Goal: Transaction & Acquisition: Purchase product/service

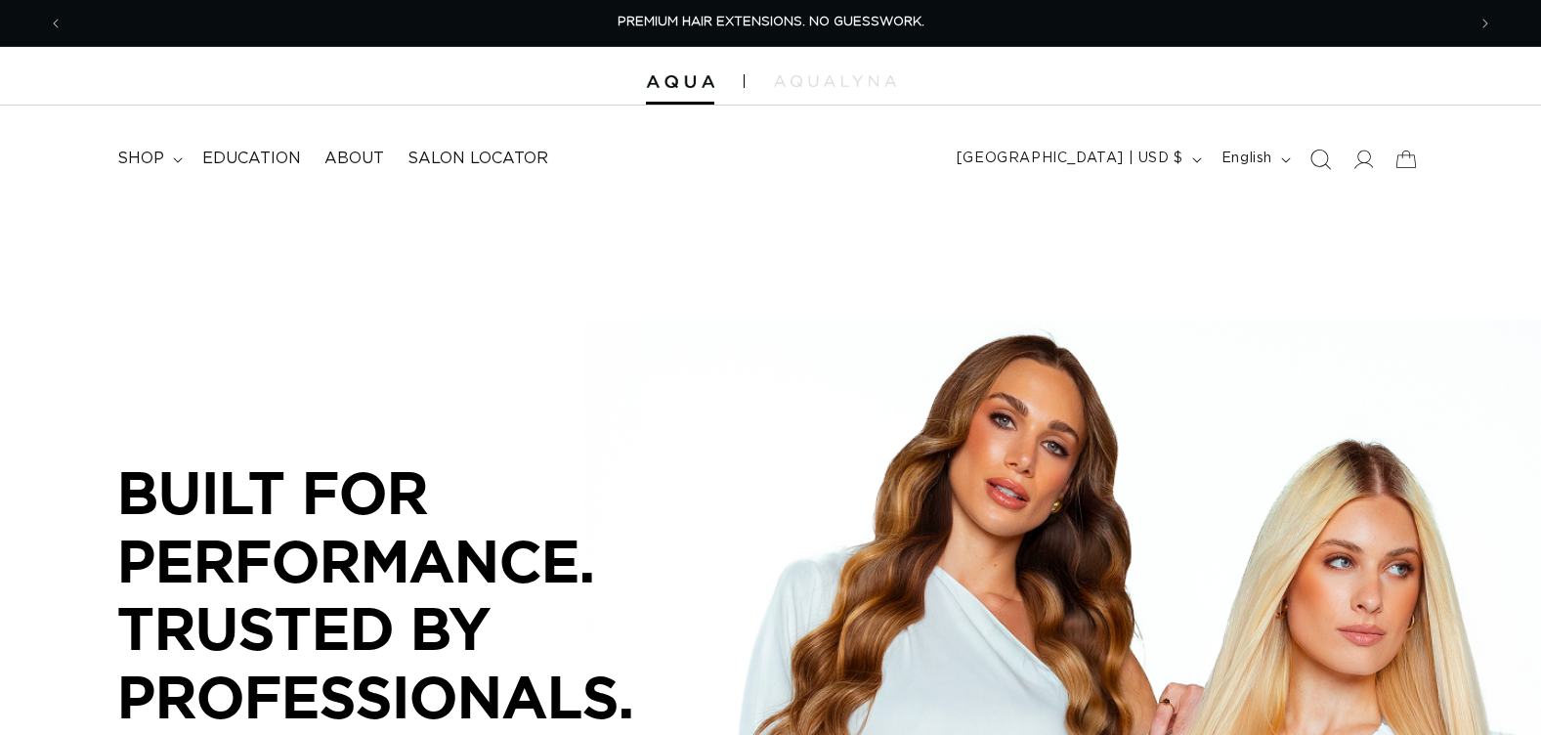
click at [1317, 156] on icon "Search" at bounding box center [1320, 159] width 21 height 21
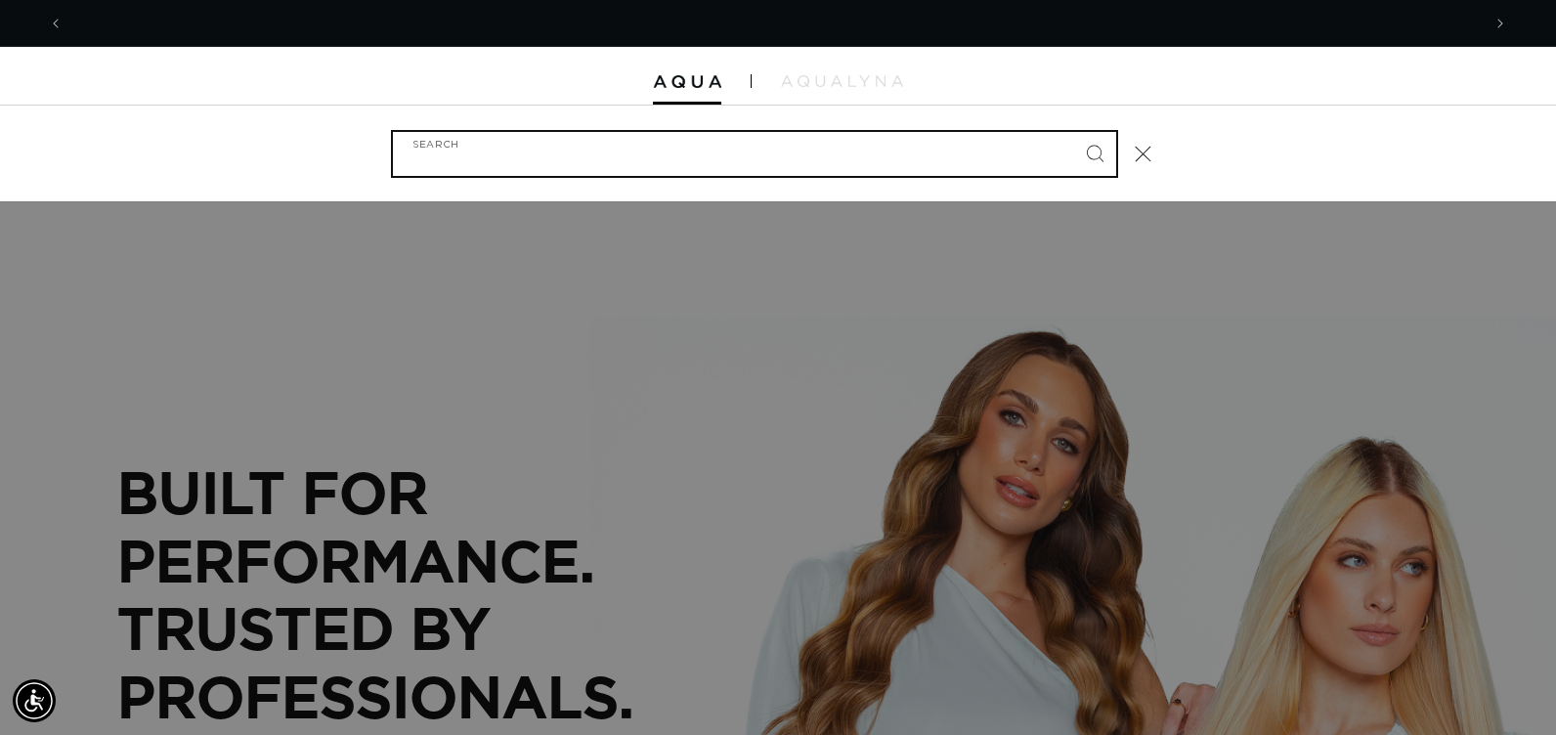
scroll to position [0, 1417]
click at [628, 158] on input "Search" at bounding box center [754, 154] width 723 height 44
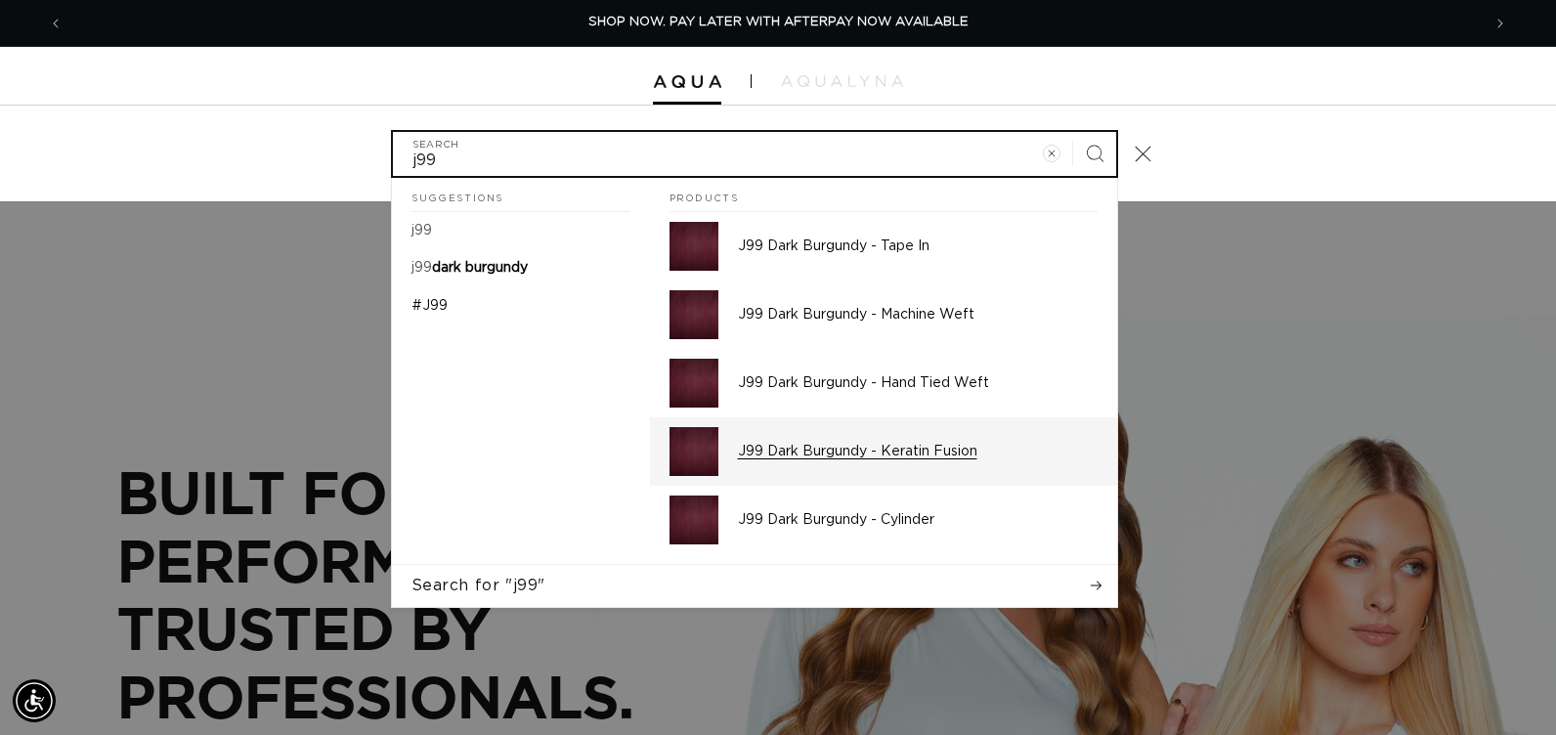
type input "j99"
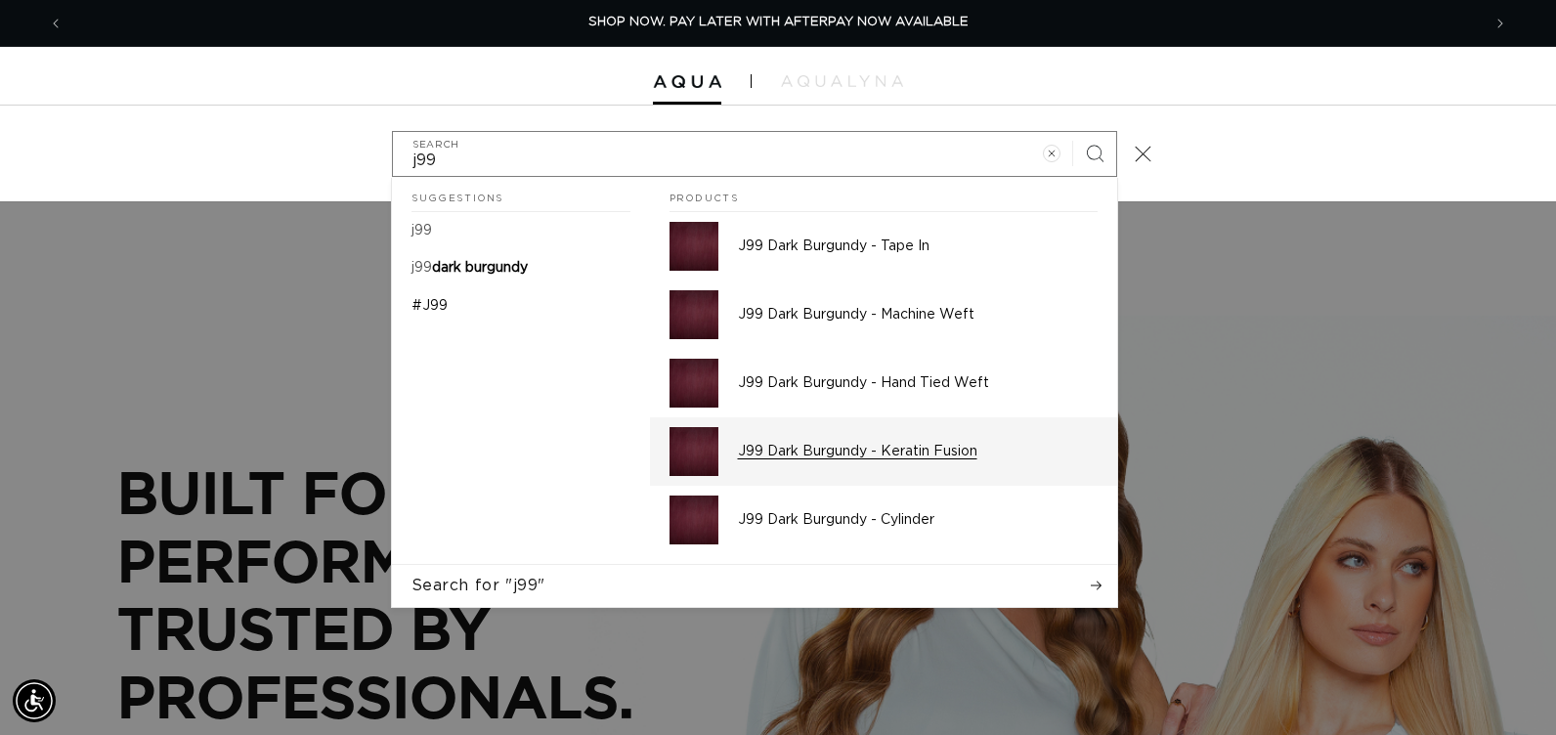
click at [790, 462] on div "J99 Dark Burgundy - Keratin Fusion" at bounding box center [918, 451] width 360 height 49
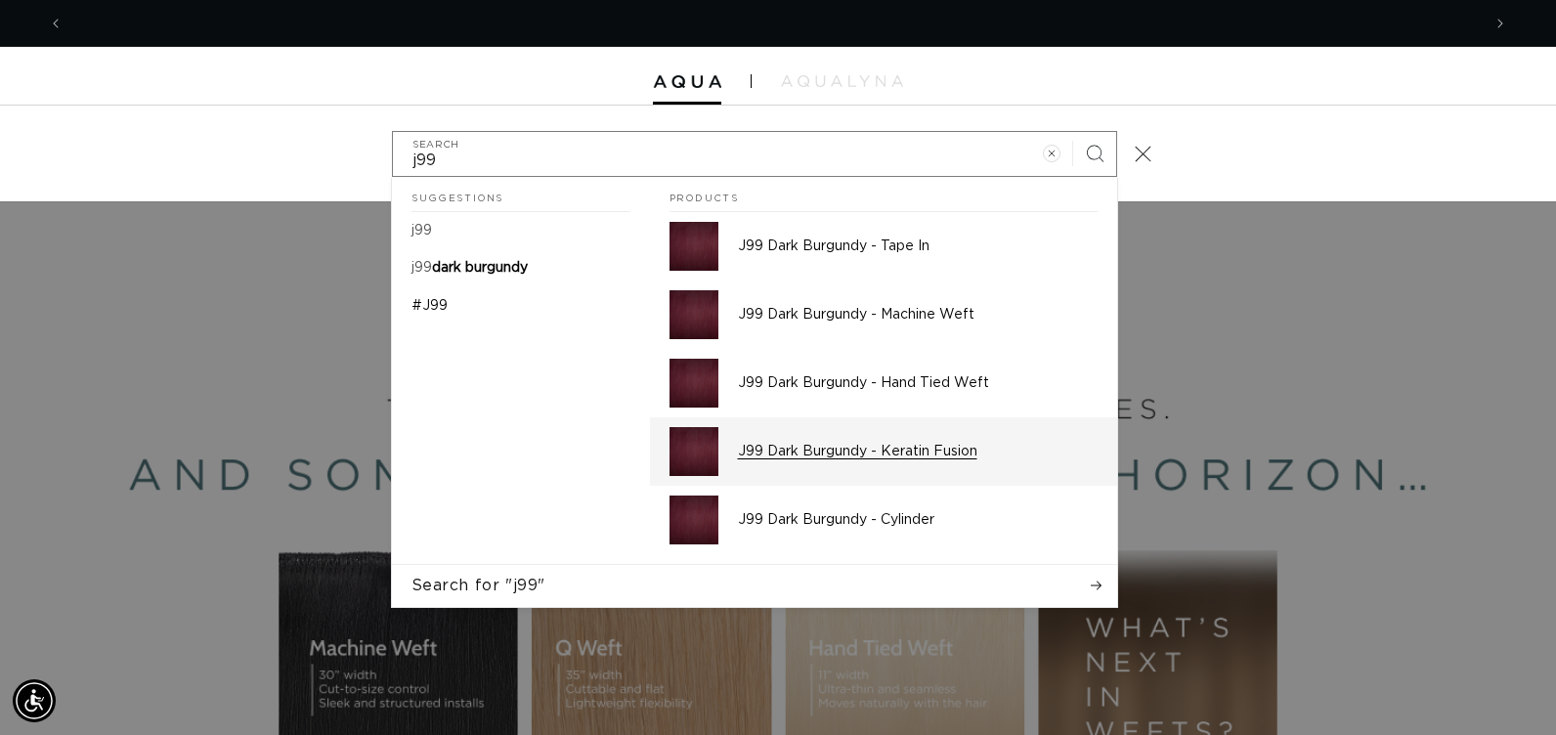
scroll to position [0, 2834]
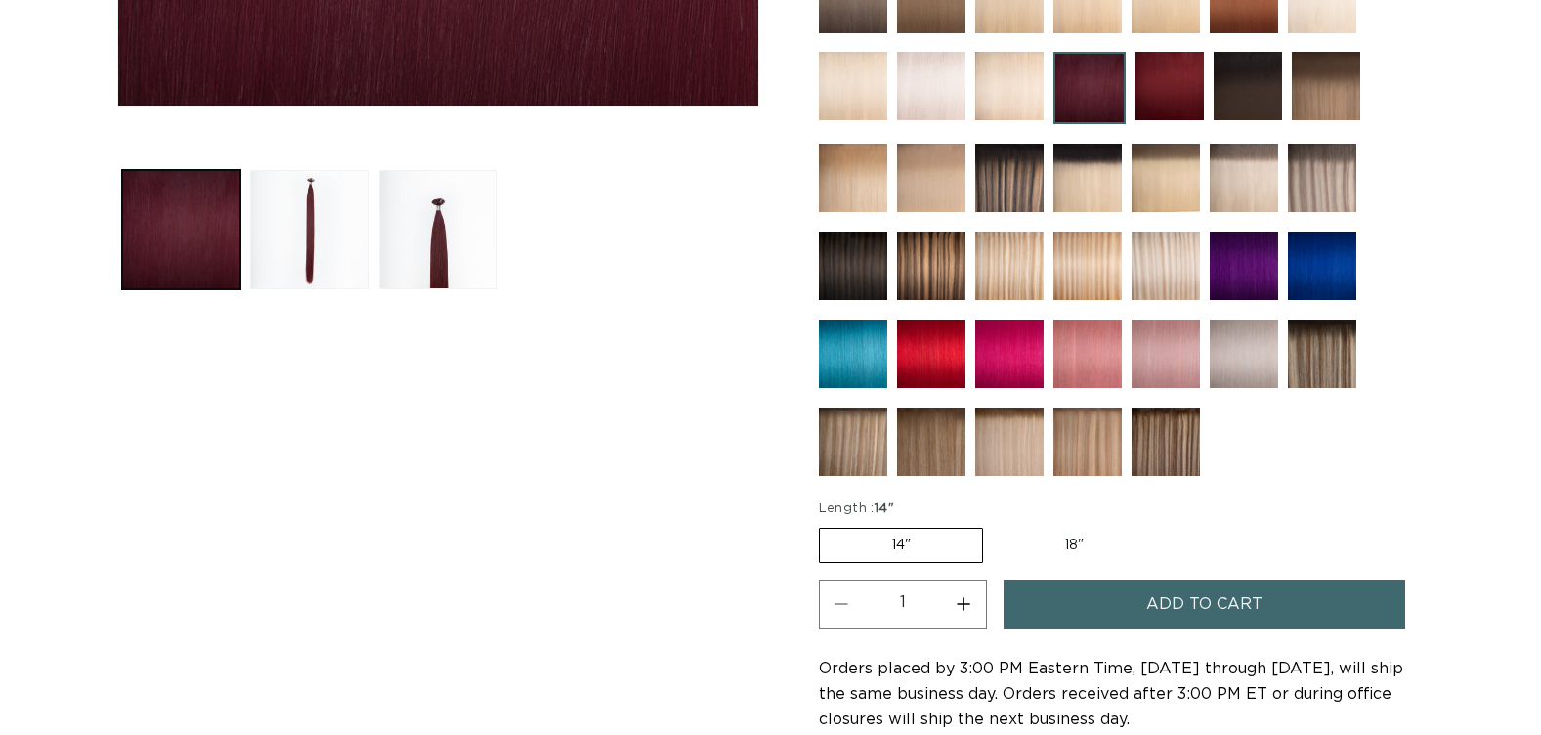
scroll to position [977, 0]
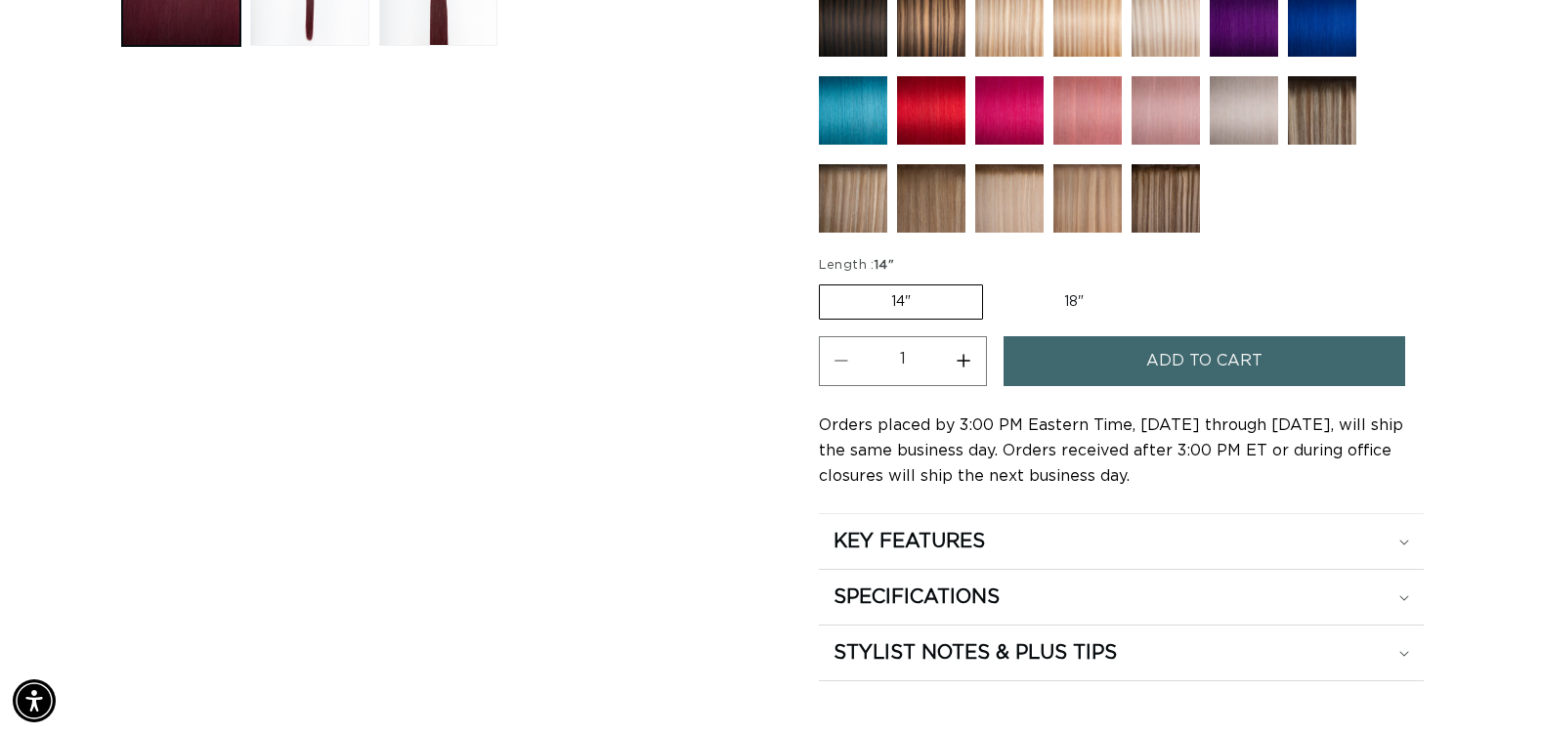
click at [1080, 309] on label "18" Variant sold out or unavailable" at bounding box center [1074, 301] width 162 height 33
click at [994, 281] on input "18" Variant sold out or unavailable" at bounding box center [993, 281] width 1 height 1
radio input "true"
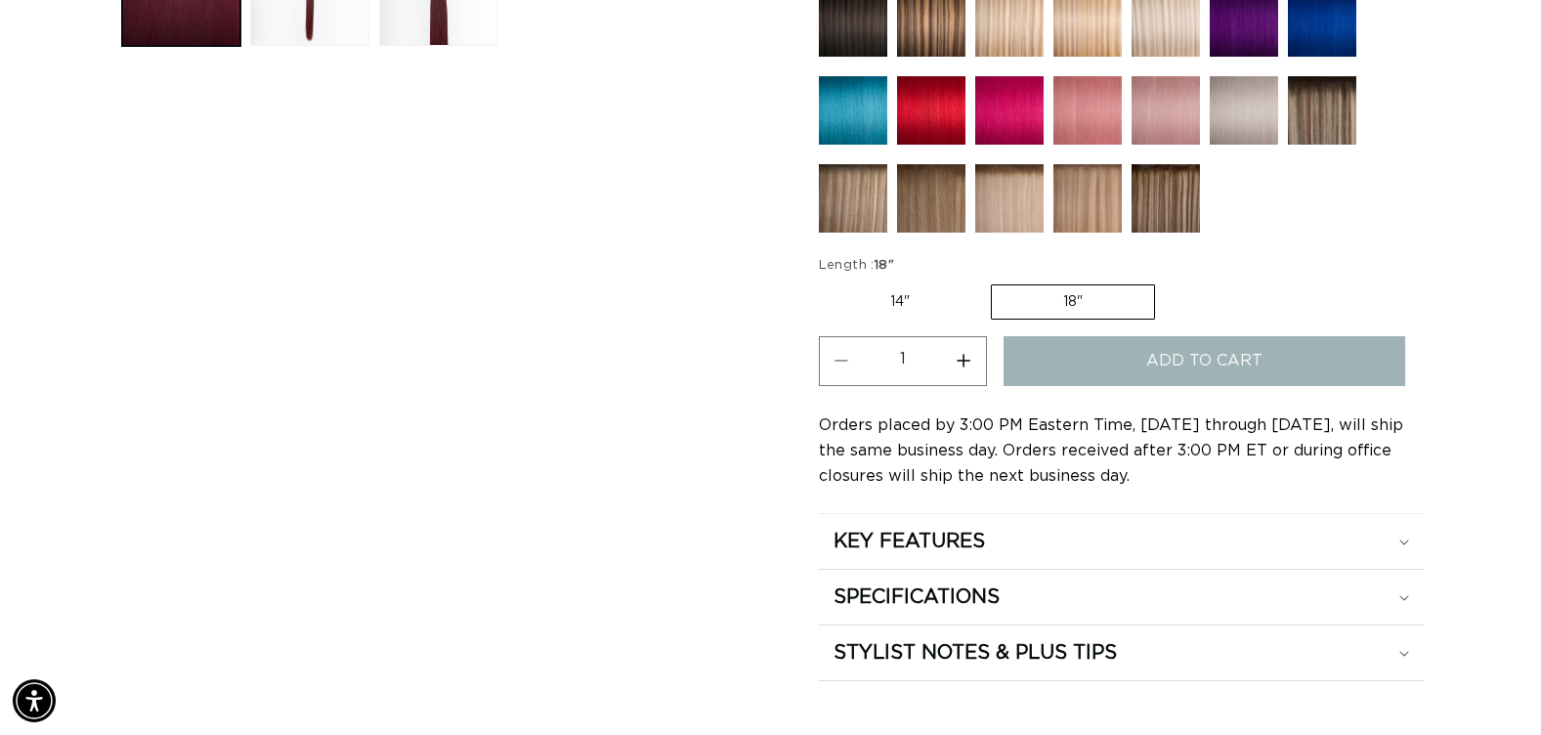
scroll to position [0, 1403]
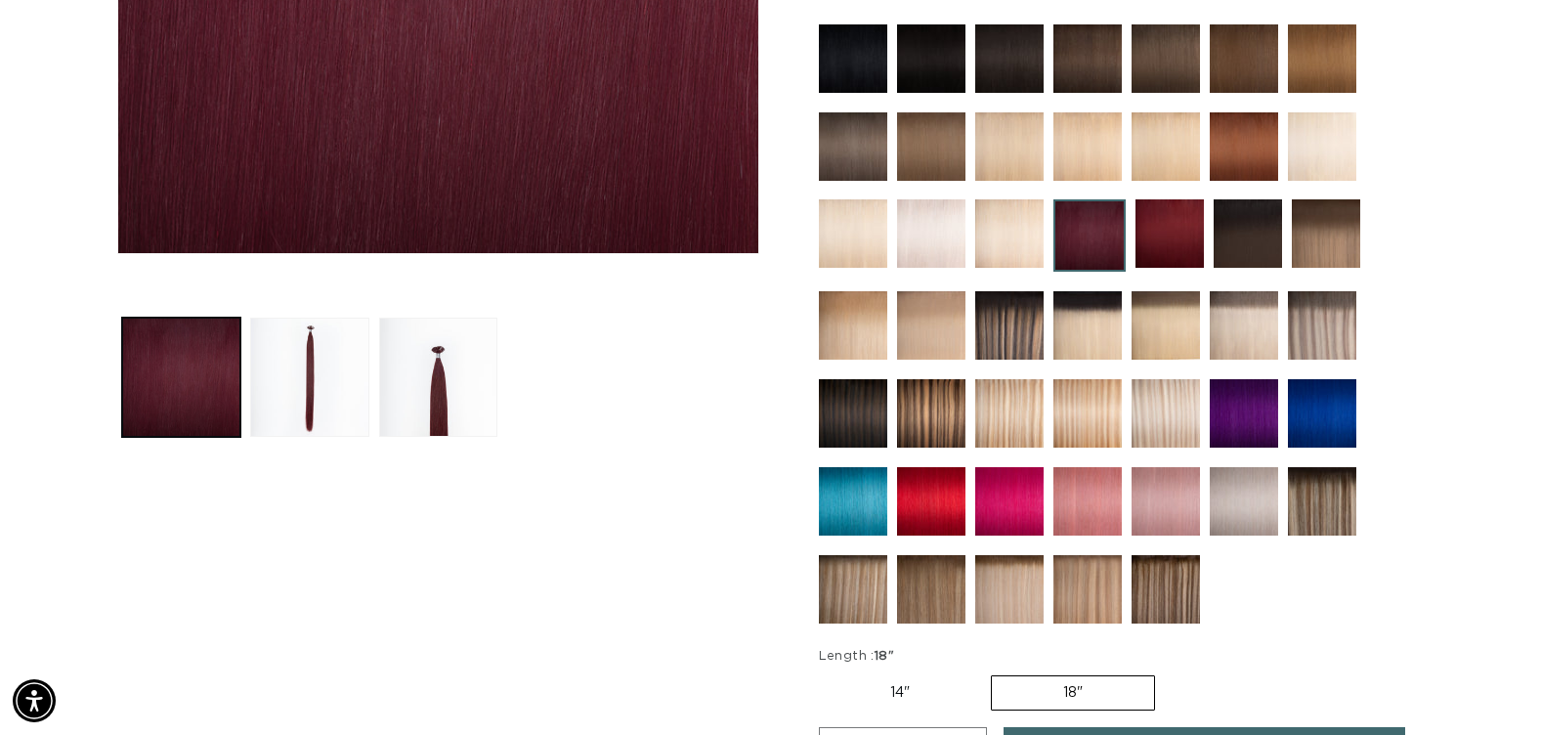
scroll to position [0, 1403]
click at [1301, 61] on img at bounding box center [1322, 58] width 68 height 68
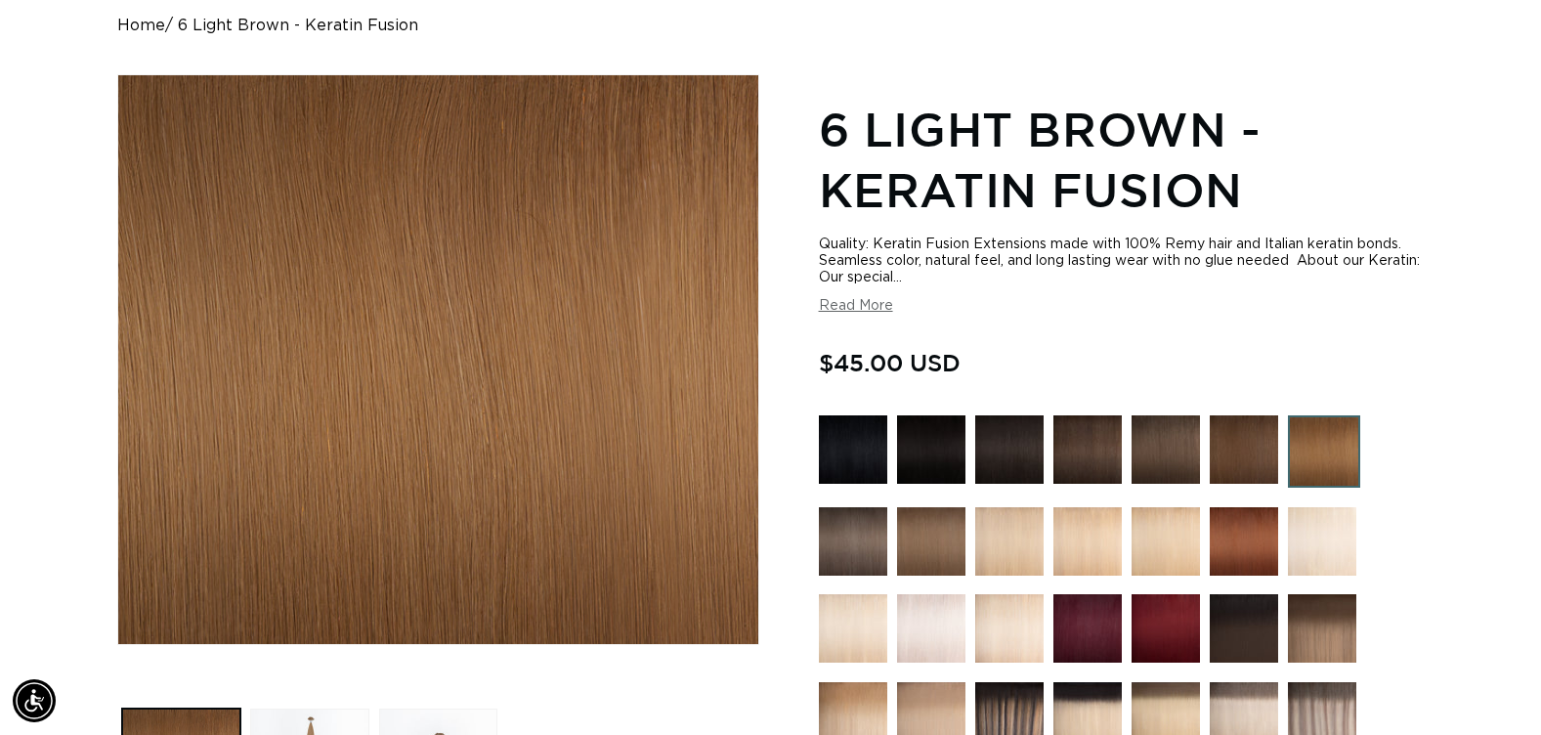
click at [879, 525] on img at bounding box center [853, 541] width 68 height 68
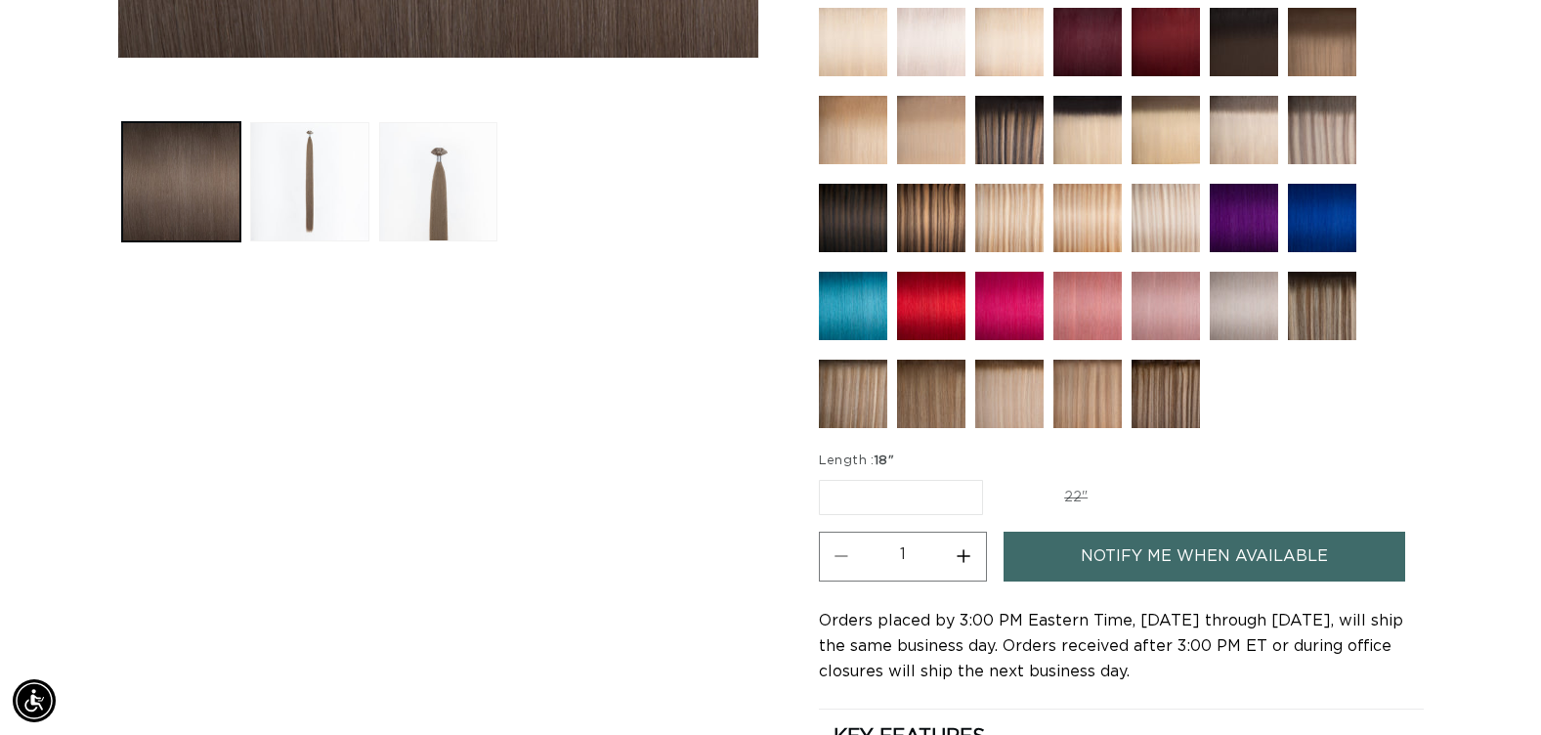
scroll to position [0, 1403]
click at [737, 518] on div "Skip to product information Open media 1 in modal Open media 2 in modal Open me…" at bounding box center [438, 182] width 642 height 1389
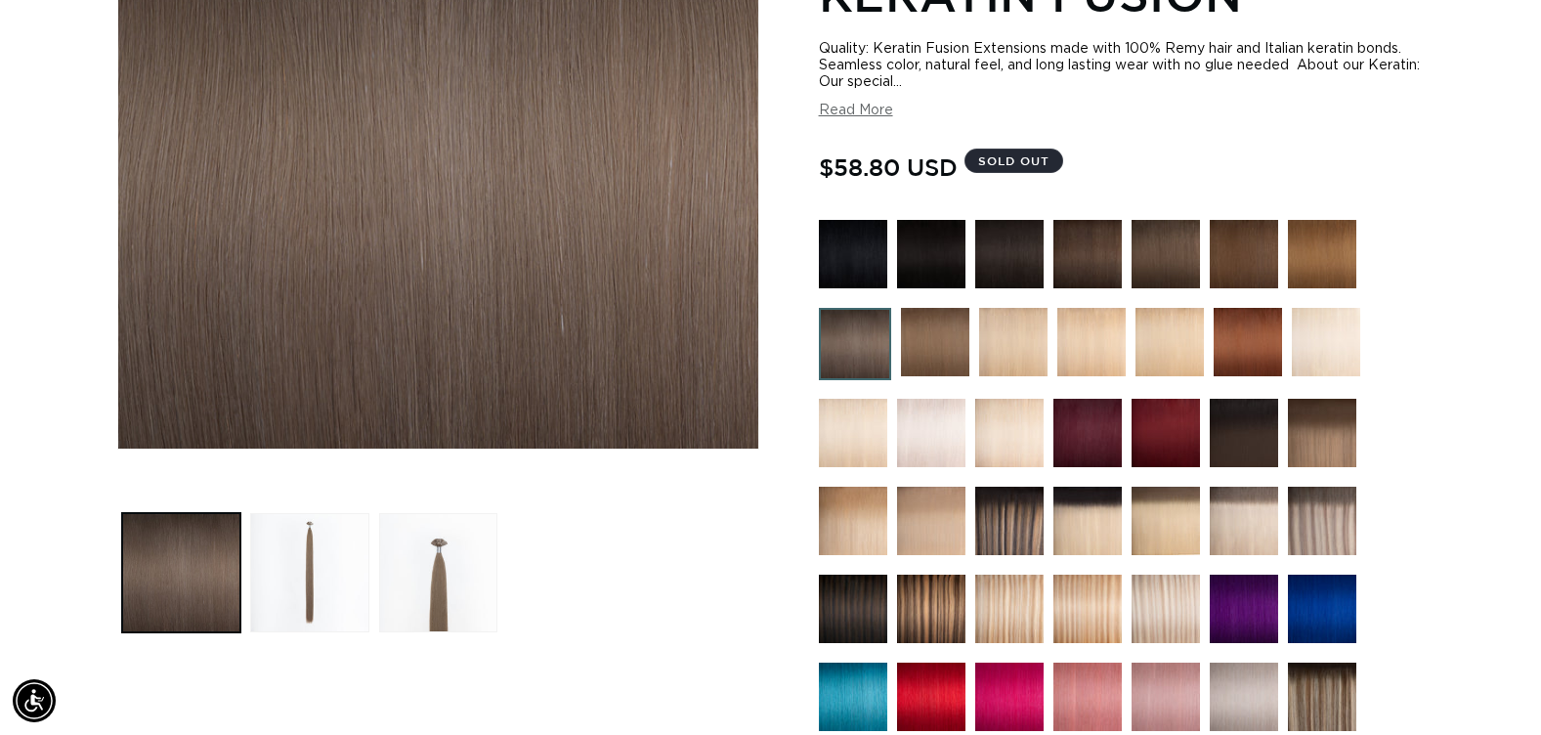
click at [838, 414] on img at bounding box center [853, 433] width 68 height 68
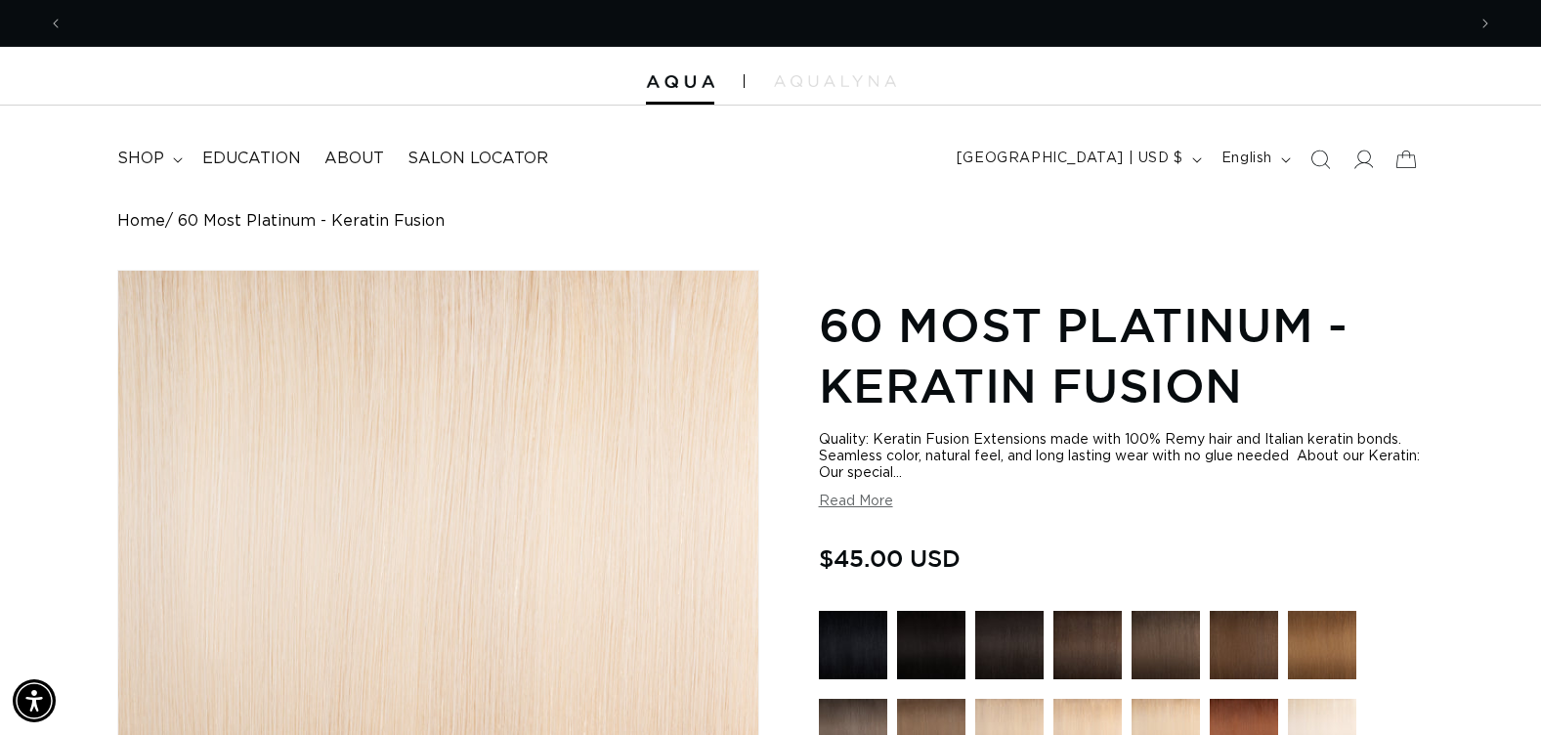
scroll to position [0, 1403]
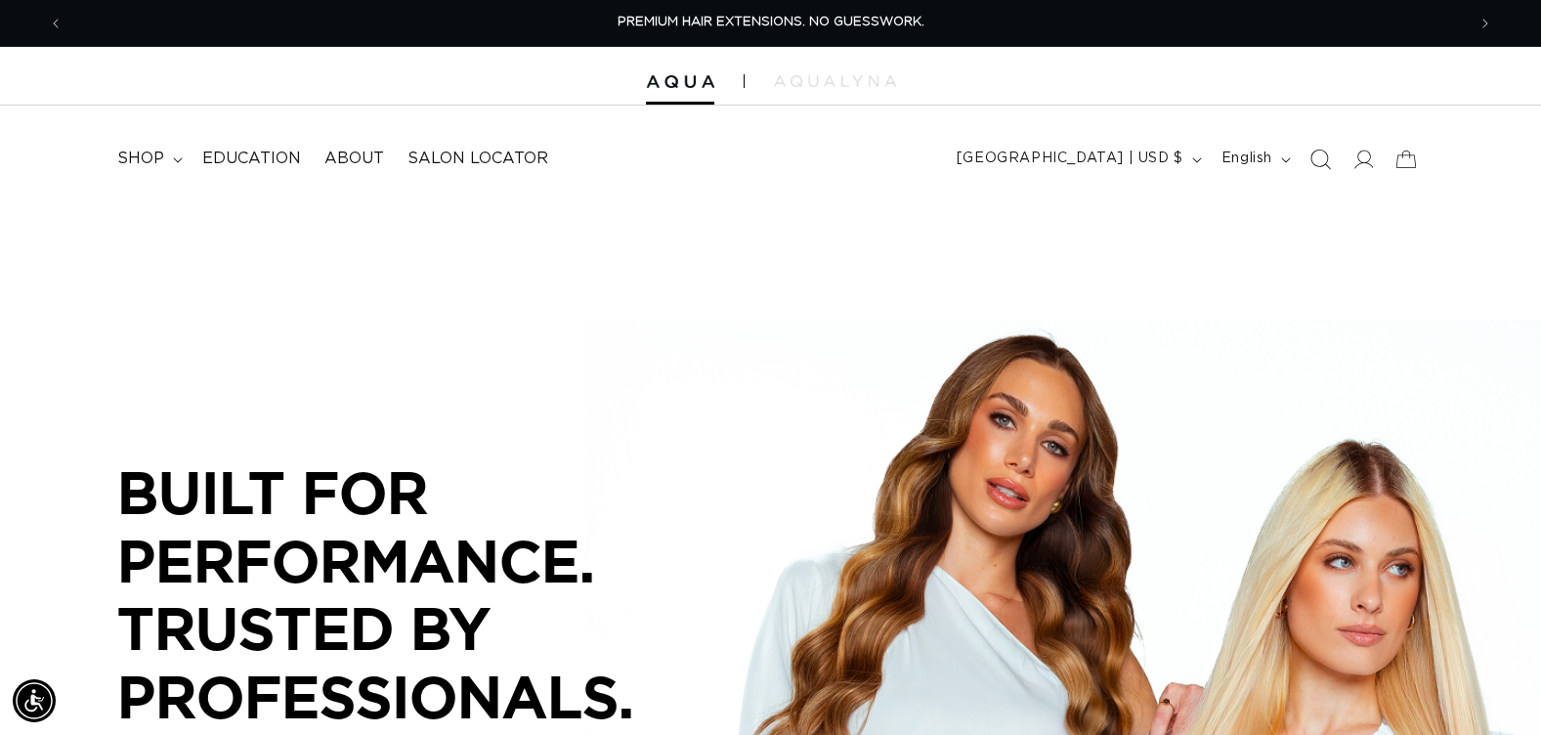
click at [1322, 155] on icon "Search" at bounding box center [1320, 159] width 21 height 21
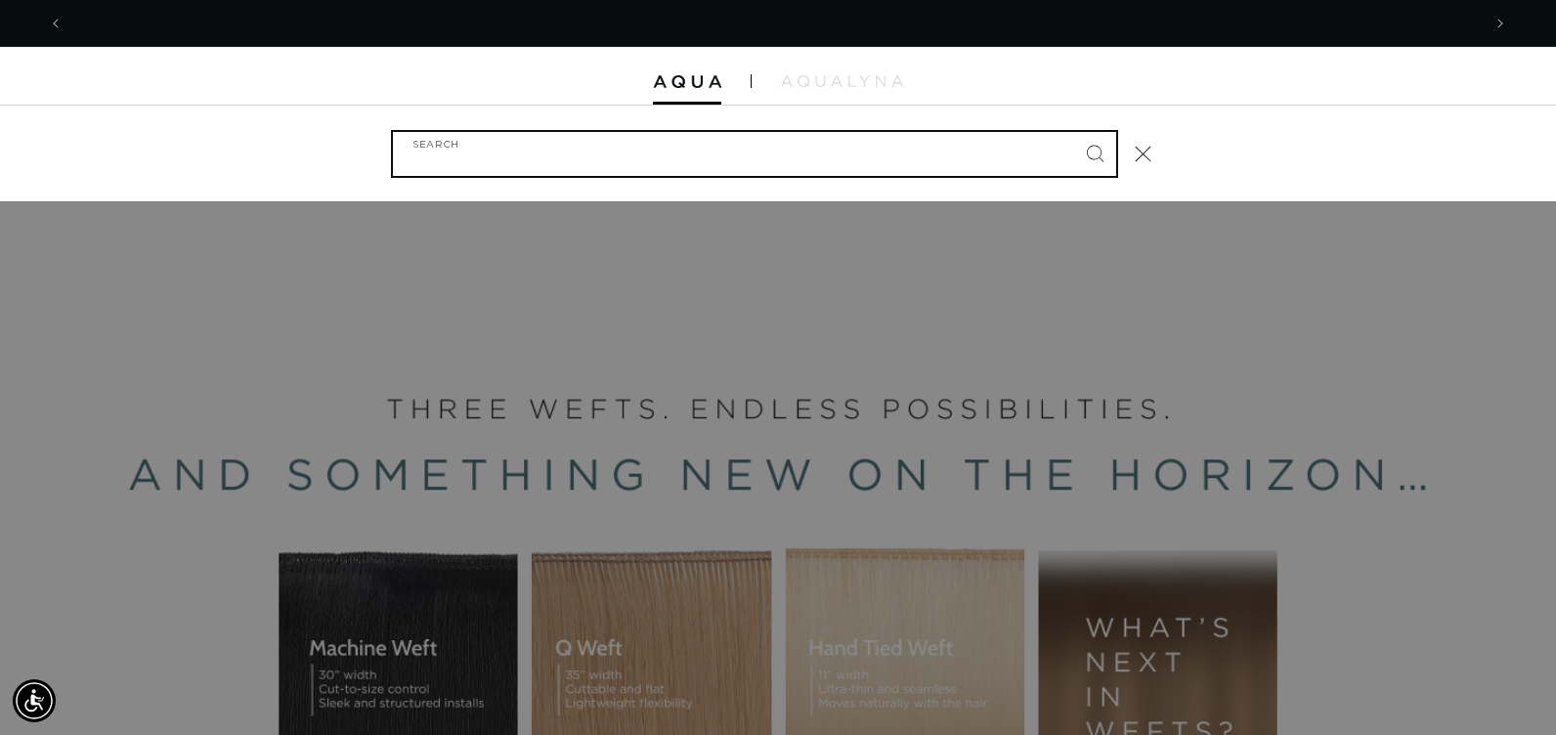
scroll to position [0, 1417]
click at [550, 161] on input "Search" at bounding box center [754, 154] width 723 height 44
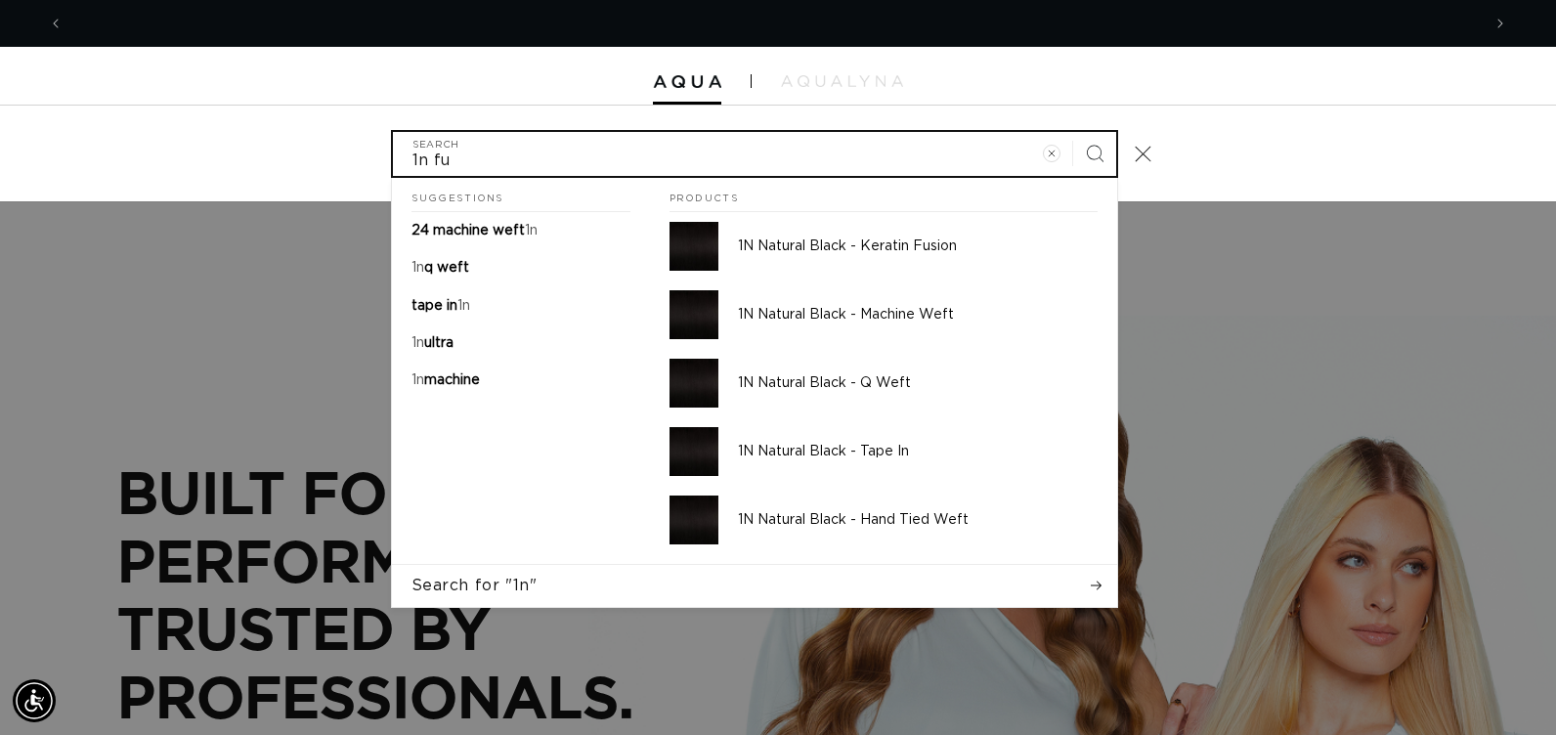
scroll to position [0, 0]
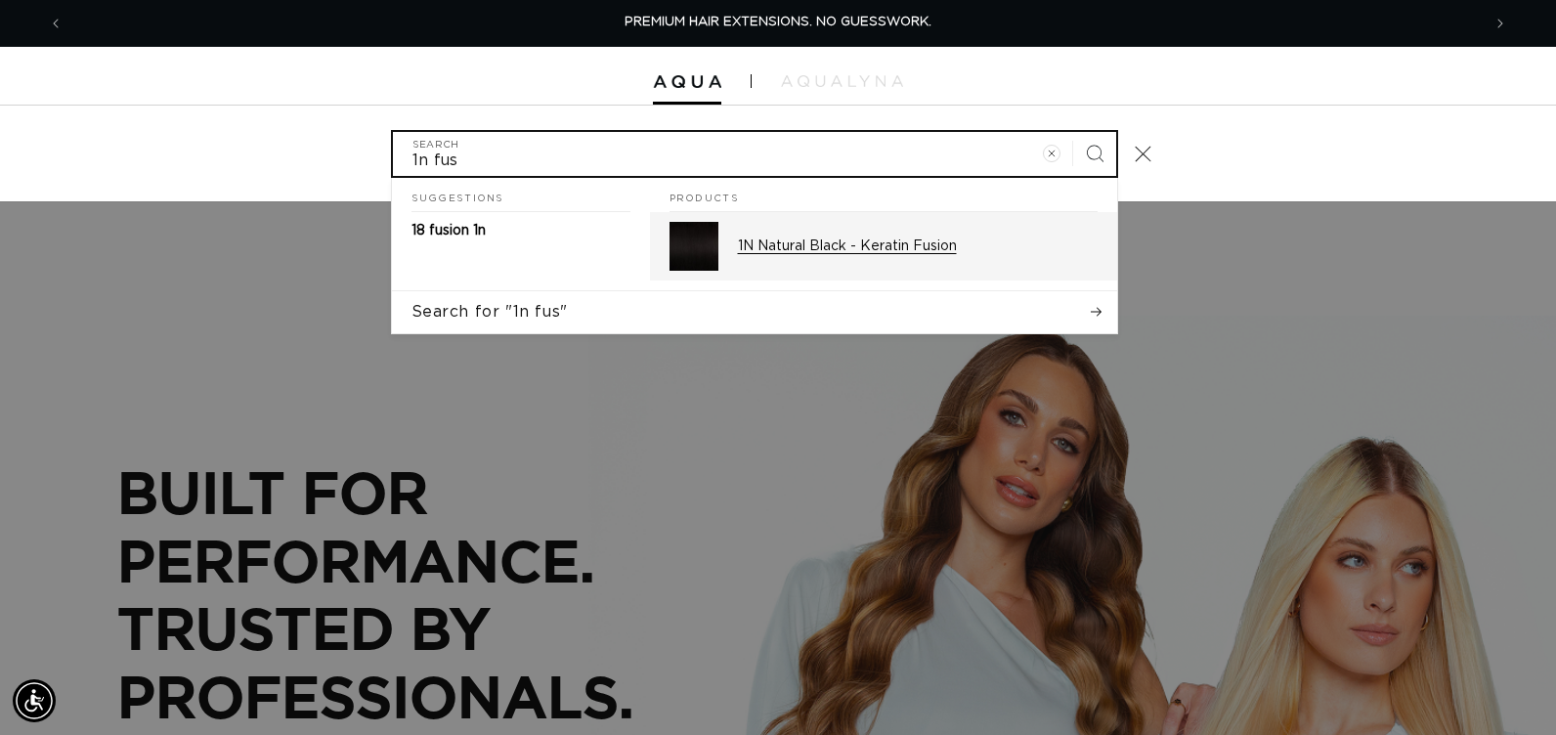
type input "1n fus"
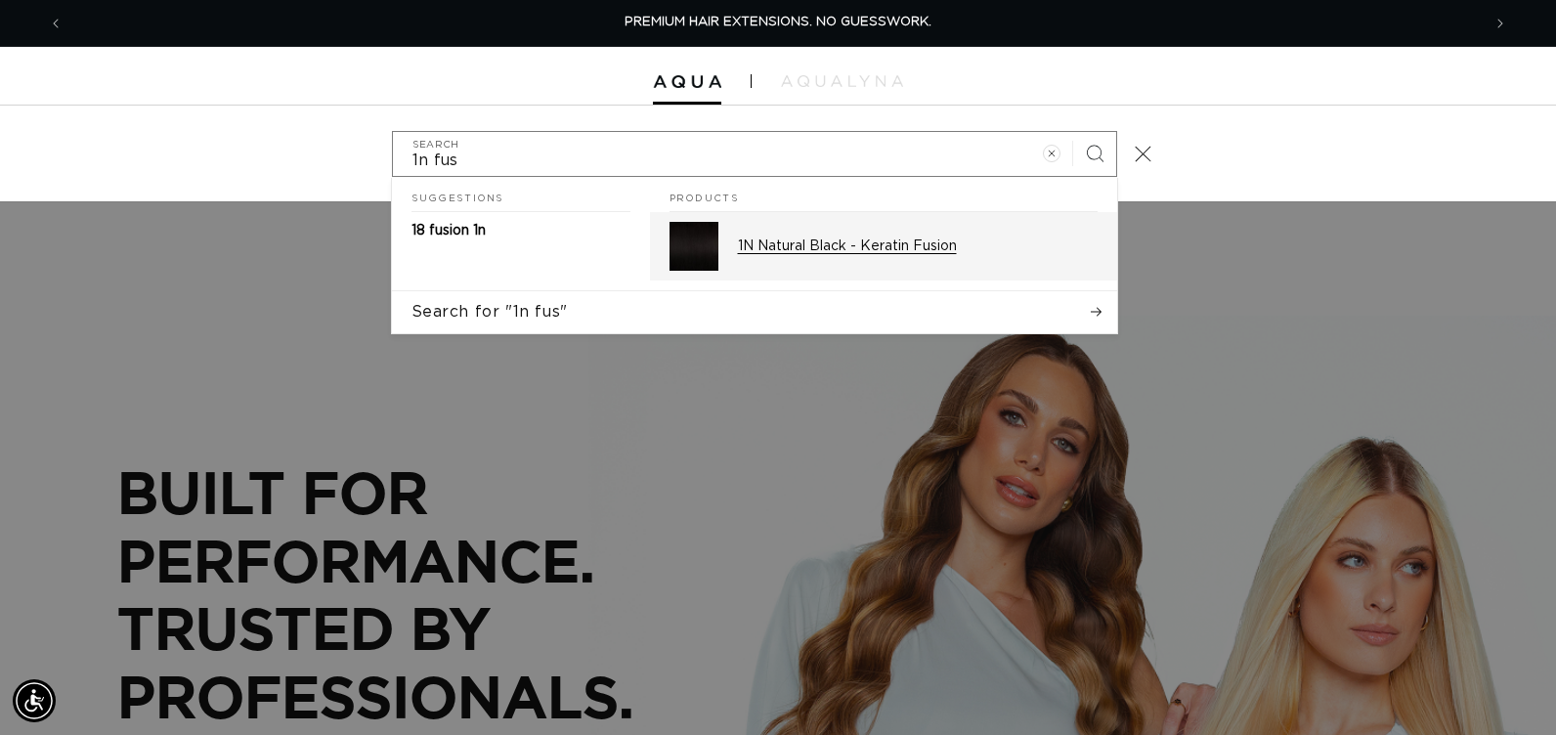
click at [751, 250] on p "1N Natural Black - Keratin Fusion" at bounding box center [918, 246] width 360 height 18
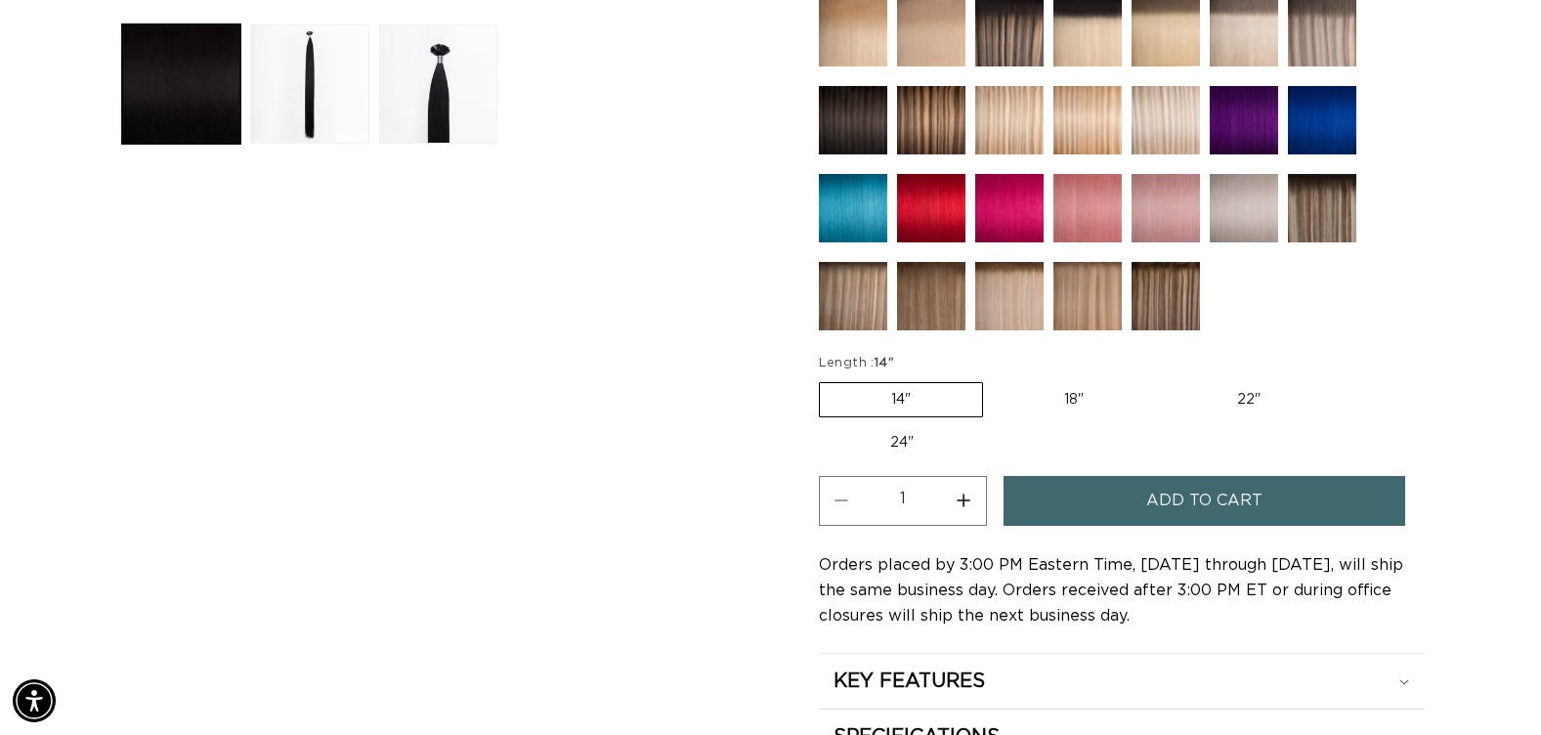
scroll to position [0, 1403]
click at [1247, 400] on label "22" Variant sold out or unavailable" at bounding box center [1249, 399] width 166 height 33
click at [1166, 379] on input "22" Variant sold out or unavailable" at bounding box center [1165, 378] width 1 height 1
radio input "true"
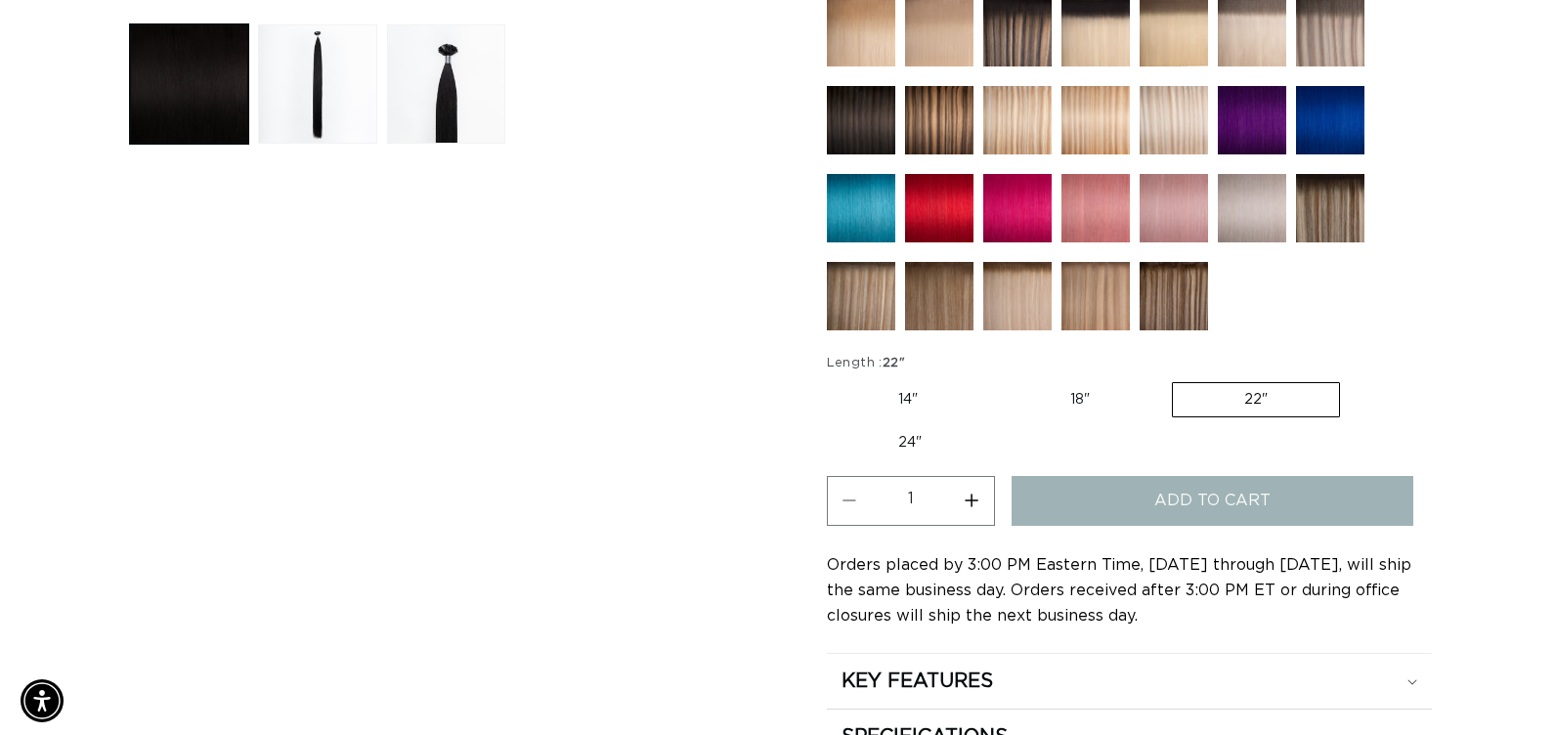
scroll to position [0, 2805]
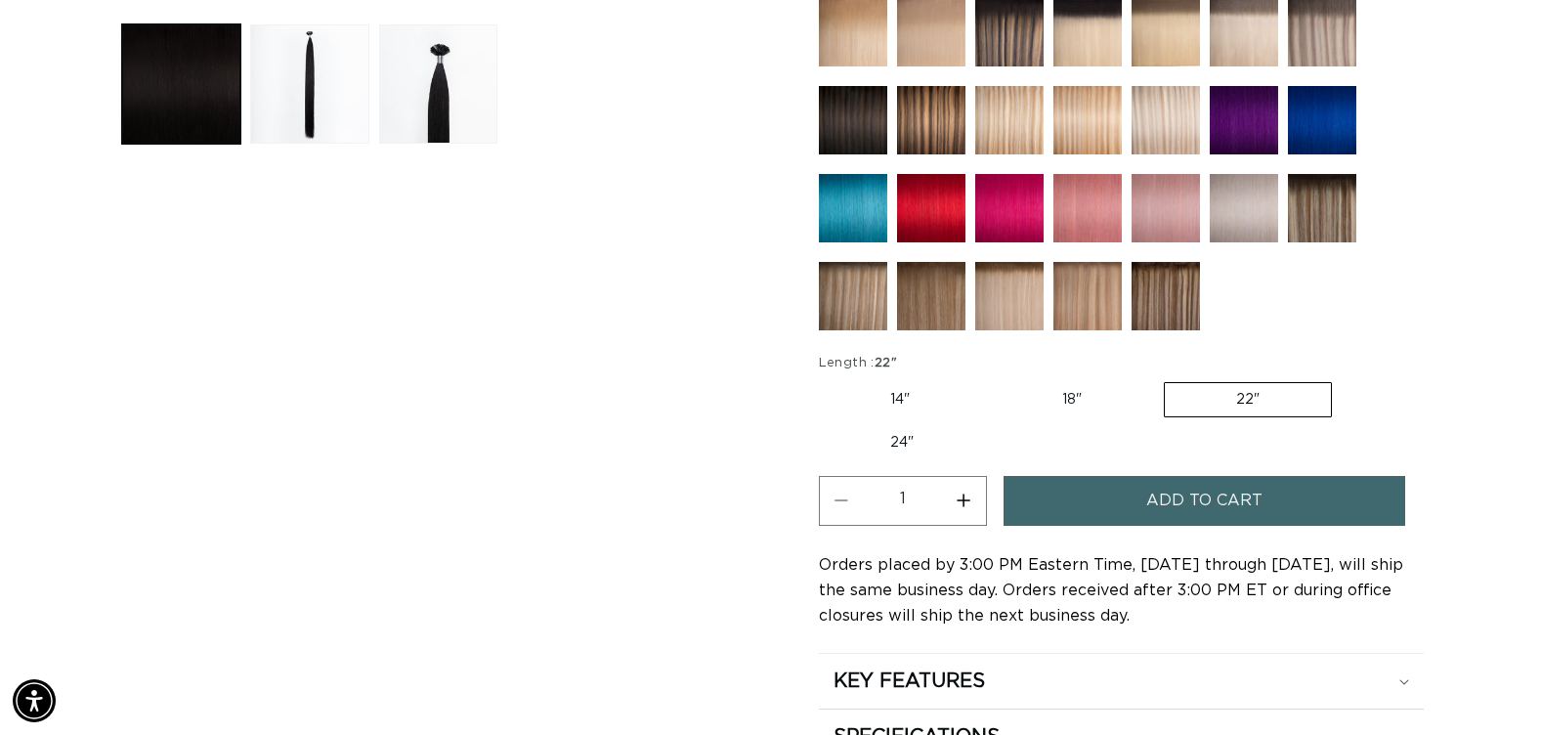
click at [957, 496] on button "Increase quantity for 1N Natural Black - Keratin Fusion" at bounding box center [964, 501] width 44 height 50
type input "2"
click at [1076, 513] on button "Add to cart" at bounding box center [1205, 501] width 402 height 50
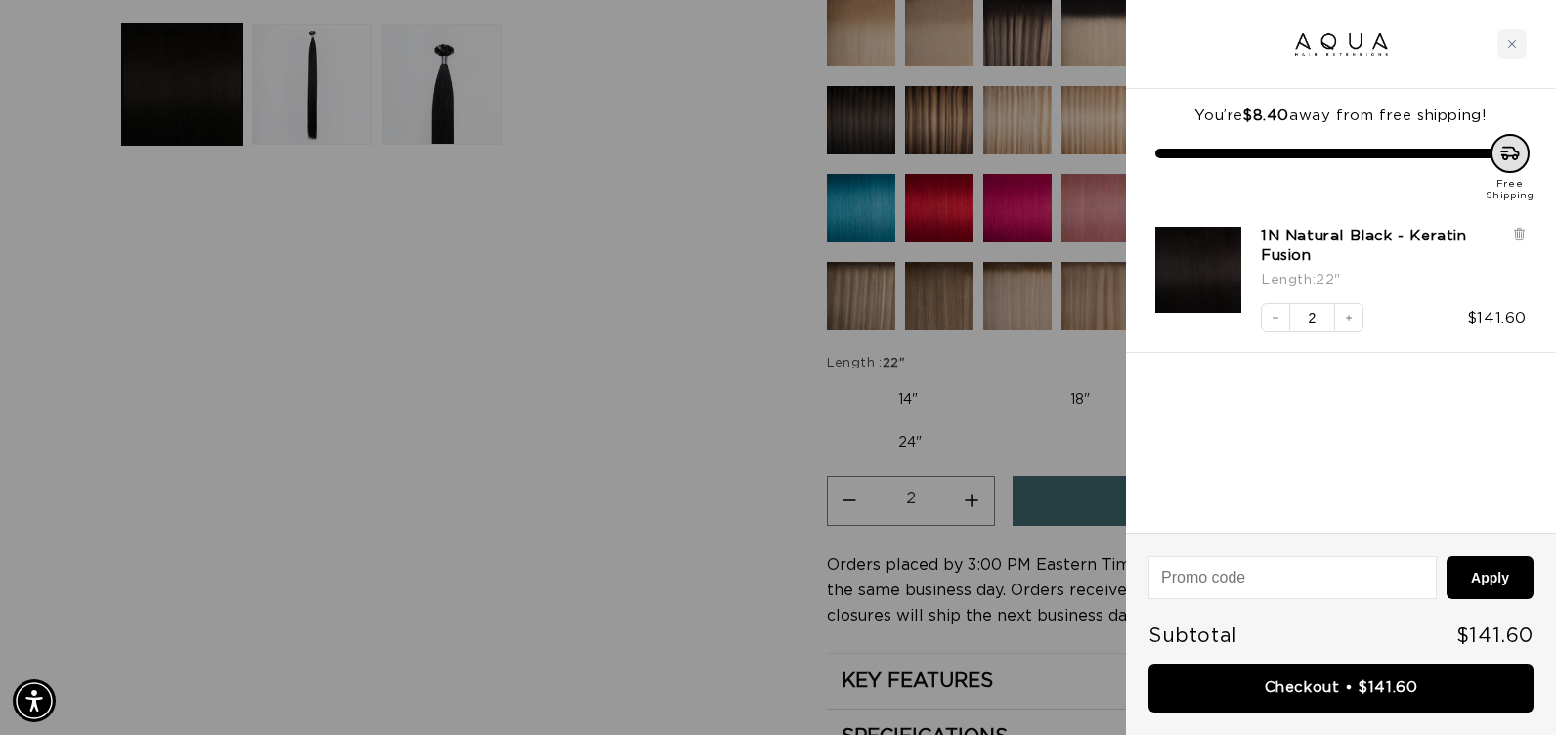
click at [747, 531] on div at bounding box center [778, 367] width 1556 height 735
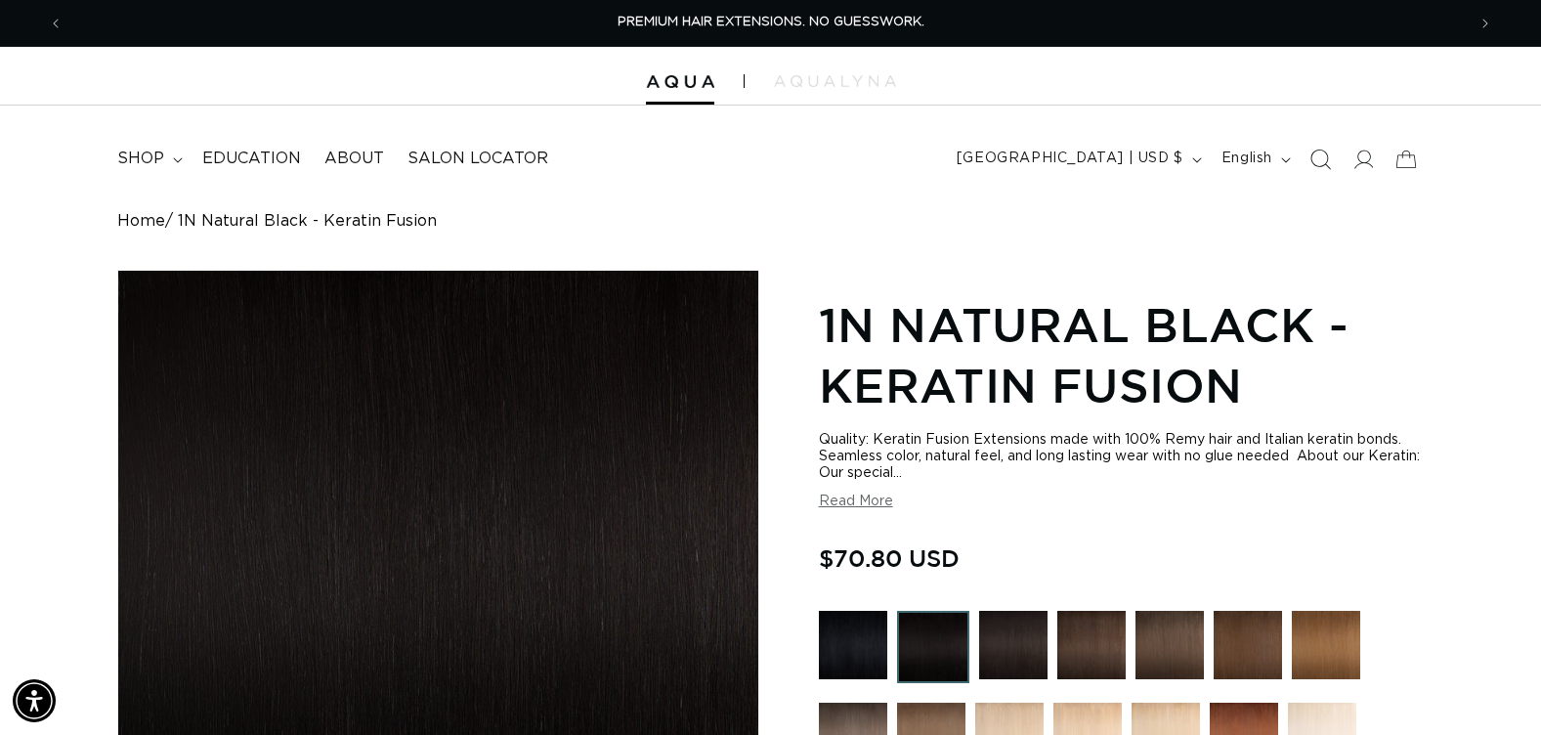
click at [1317, 156] on icon "Search" at bounding box center [1320, 159] width 21 height 21
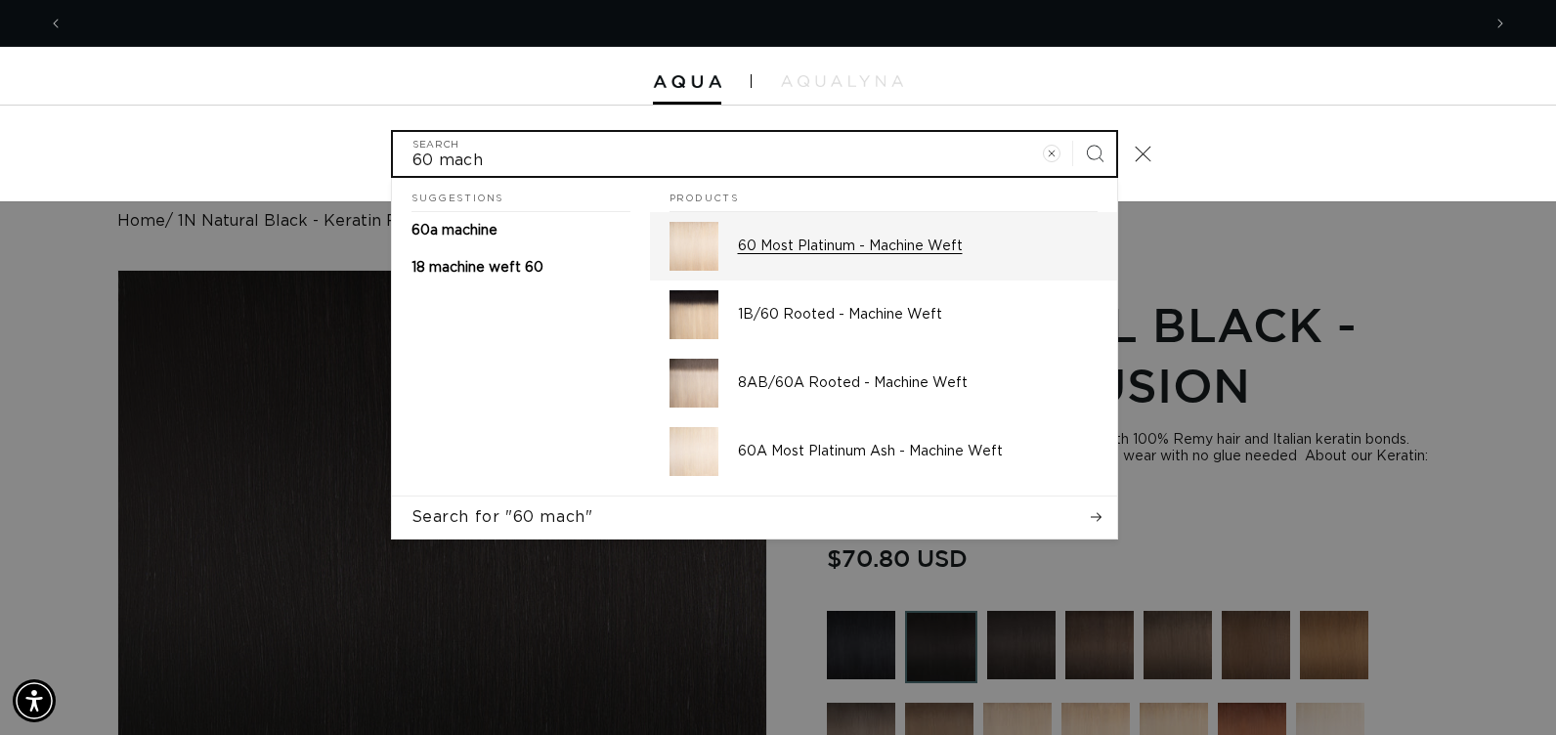
scroll to position [0, 2834]
type input "60 mach"
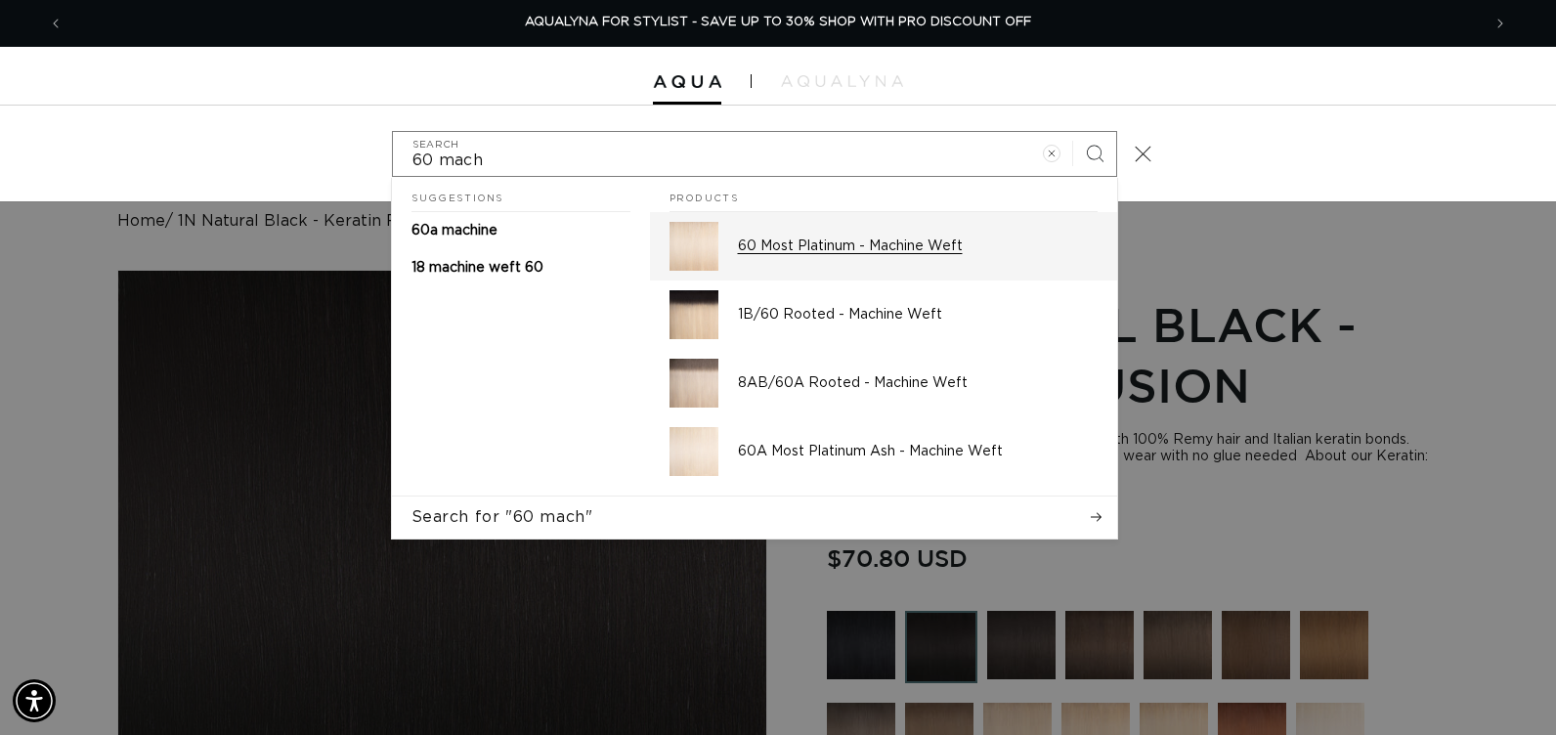
click at [955, 244] on p "60 Most Platinum - Machine Weft" at bounding box center [918, 246] width 360 height 18
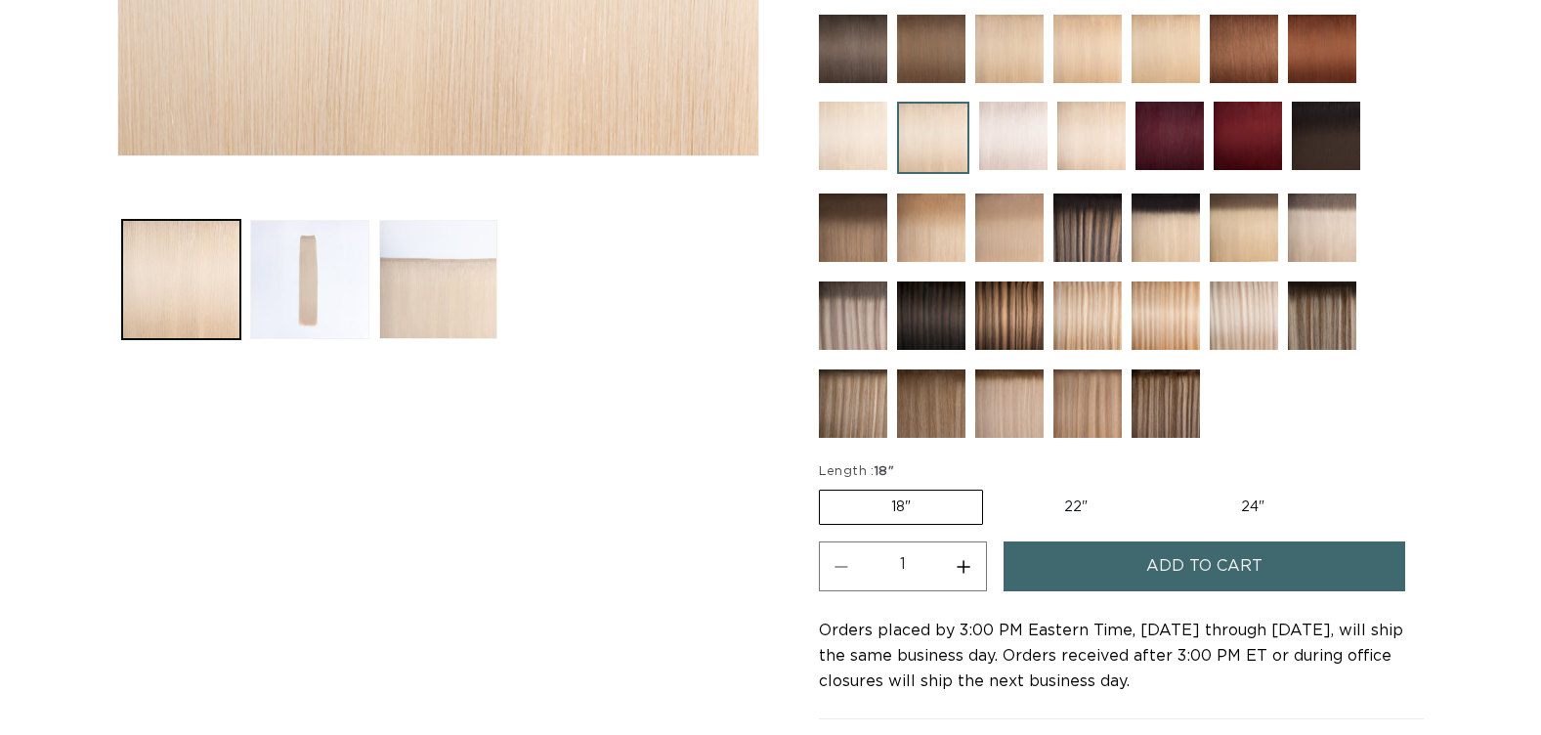
click at [1078, 501] on label "22" Variant sold out or unavailable" at bounding box center [1076, 507] width 166 height 33
click at [994, 487] on input "22" Variant sold out or unavailable" at bounding box center [993, 486] width 1 height 1
radio input "true"
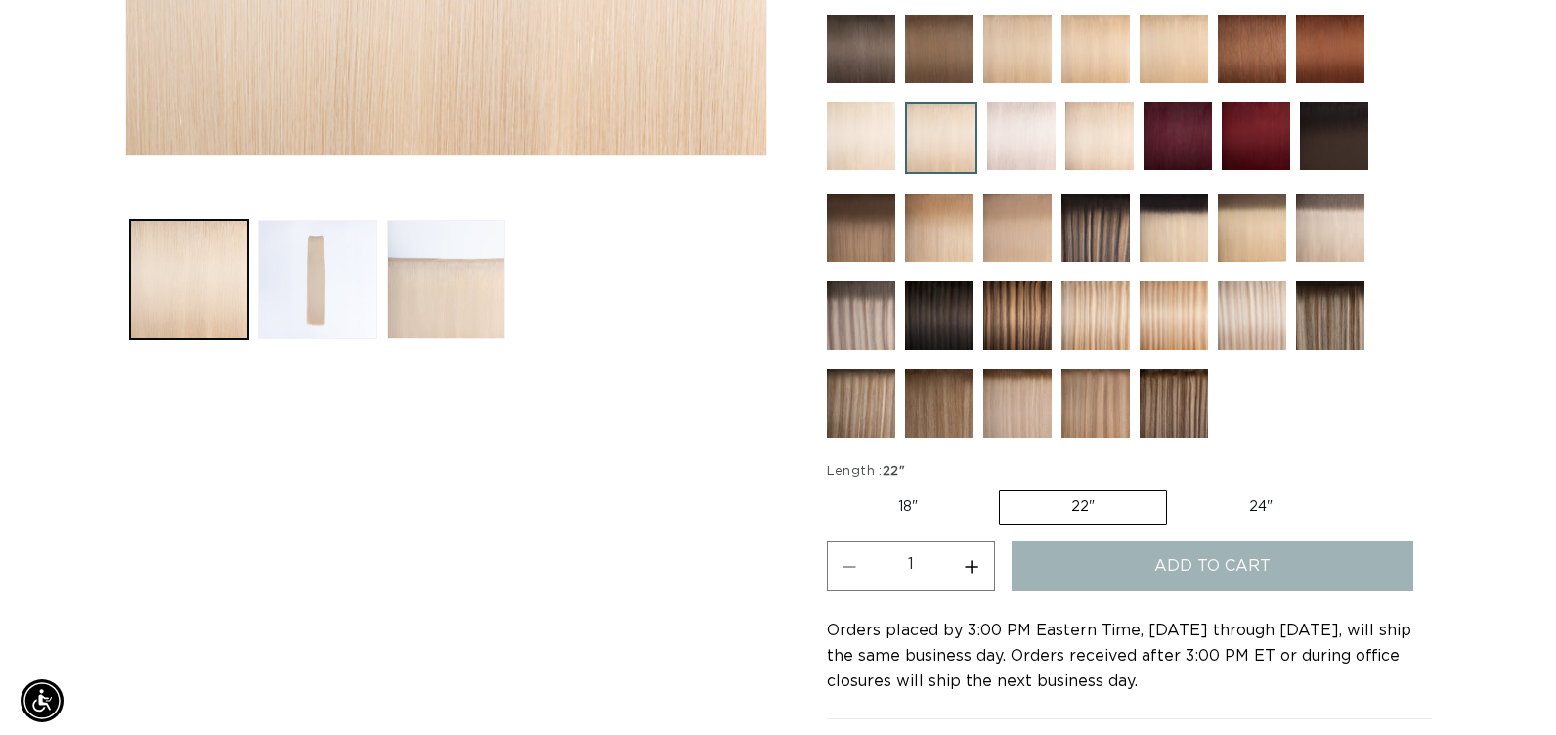
scroll to position [0, 1403]
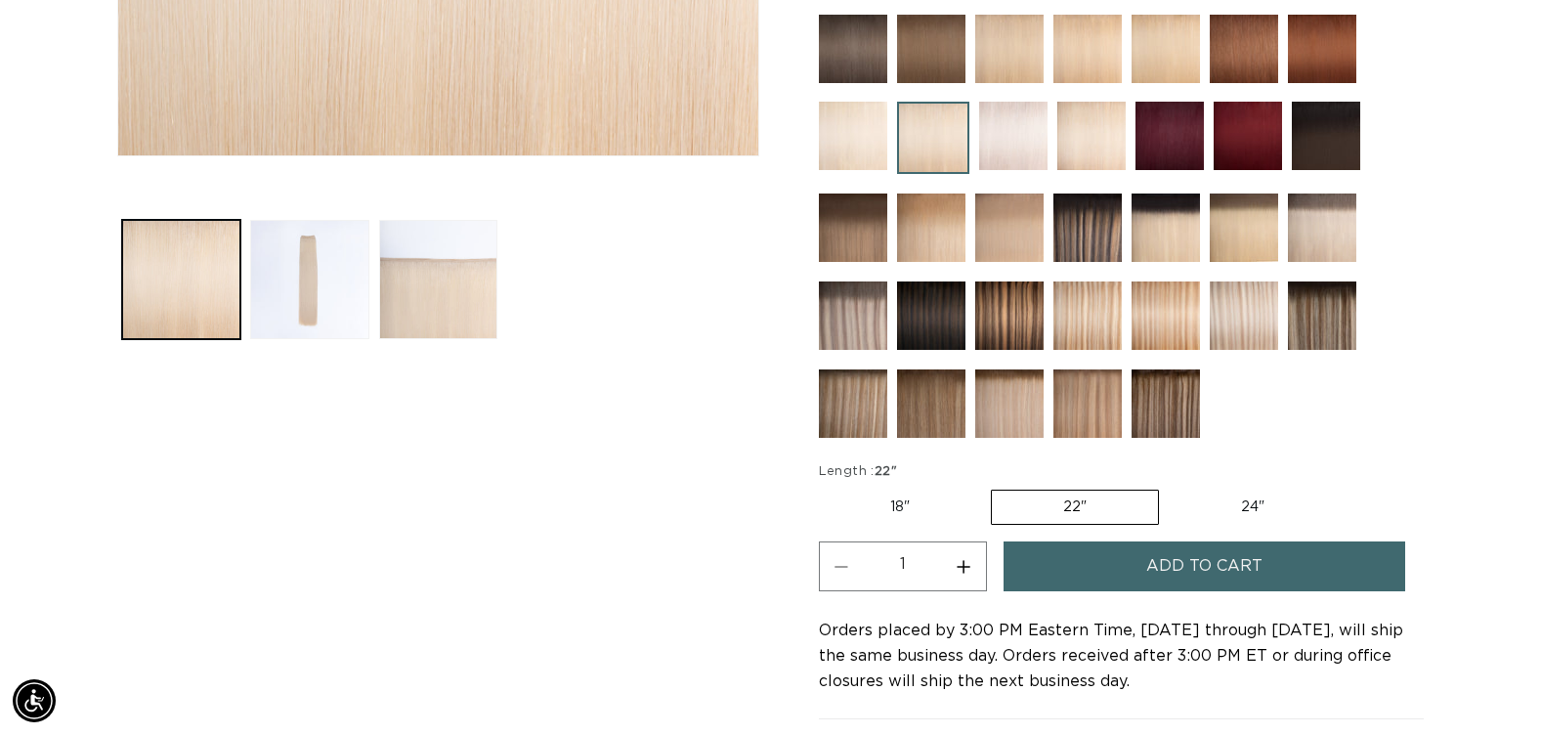
click at [1092, 555] on button "Add to cart" at bounding box center [1205, 566] width 402 height 50
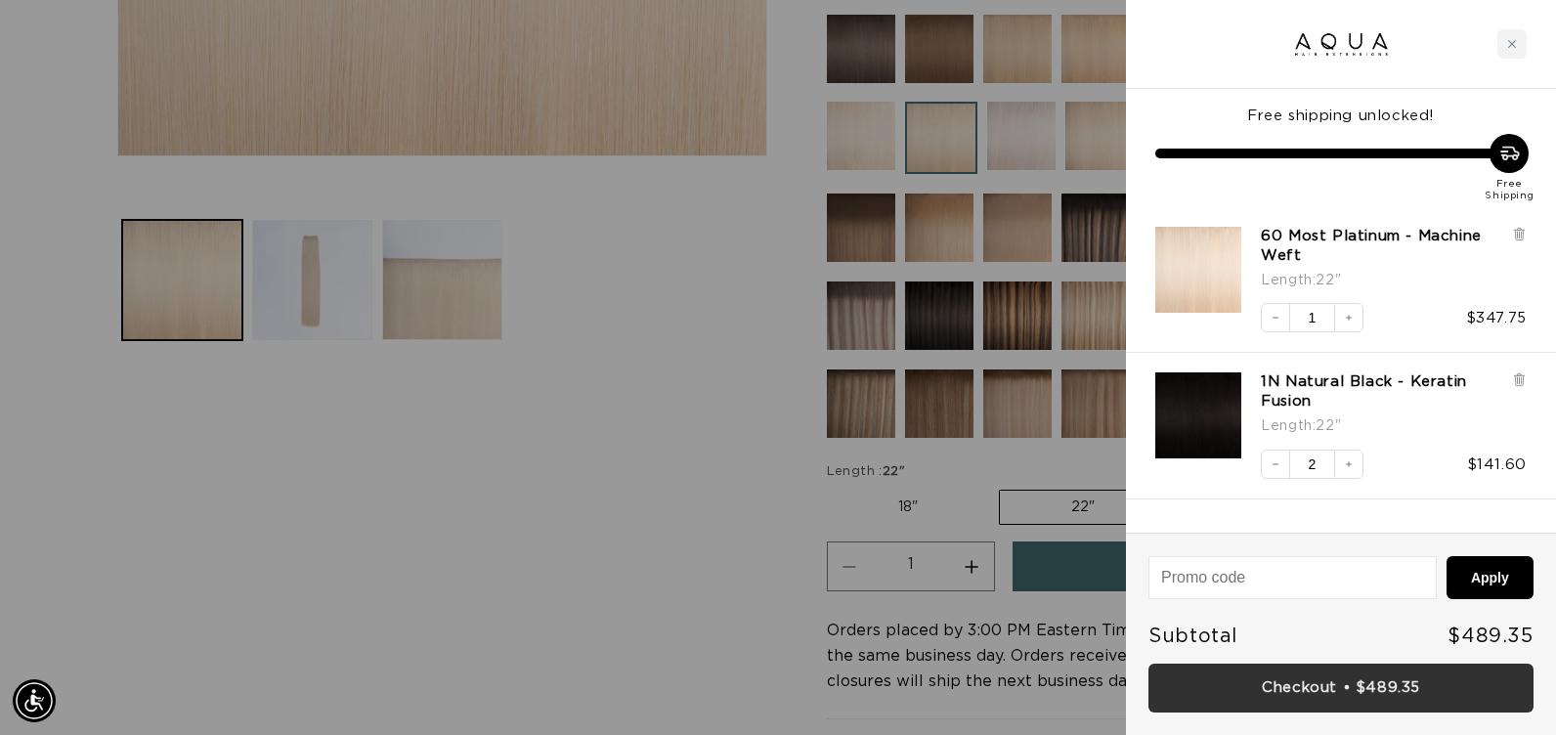
scroll to position [0, 2834]
click at [1273, 703] on link "Checkout • $489.35" at bounding box center [1340, 689] width 385 height 50
